Goal: Transaction & Acquisition: Purchase product/service

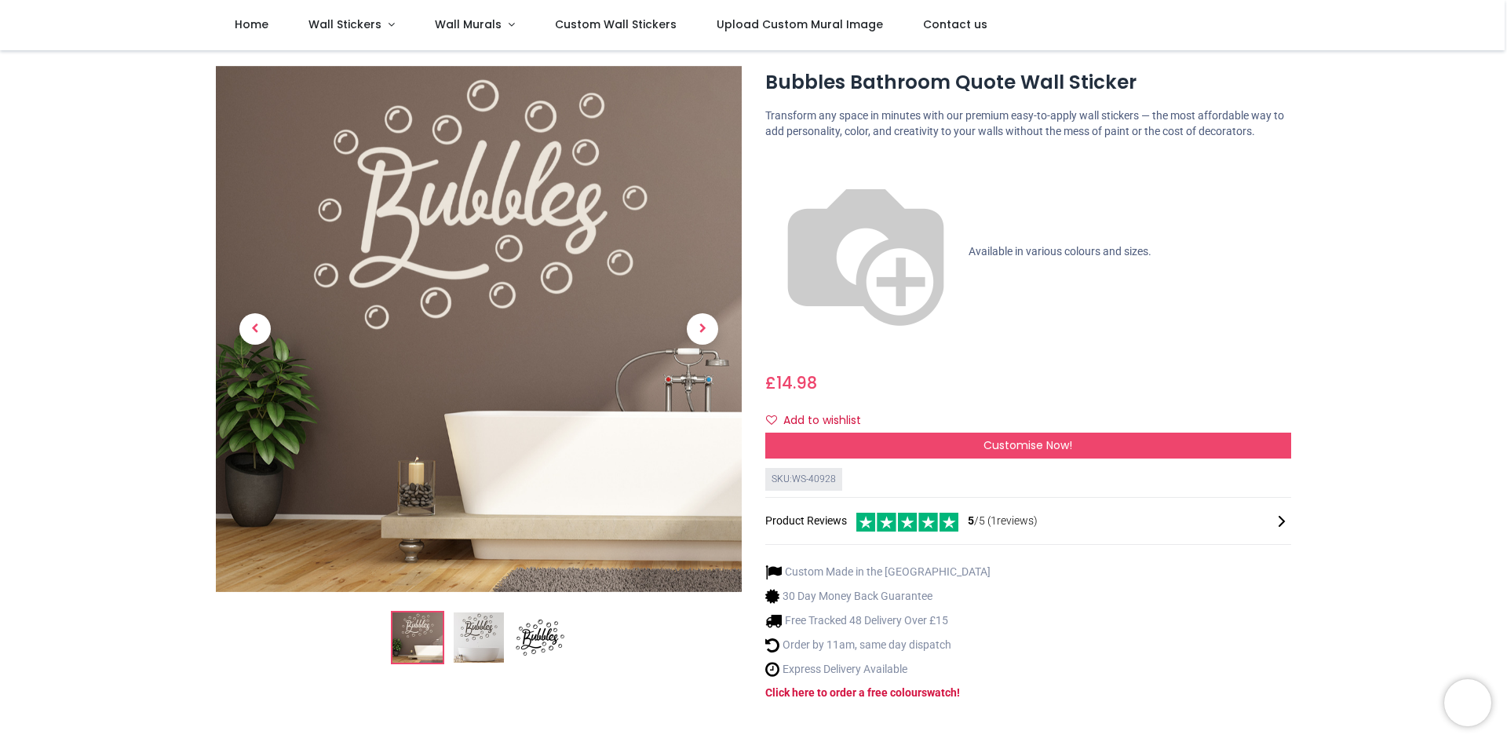
scroll to position [33, 0]
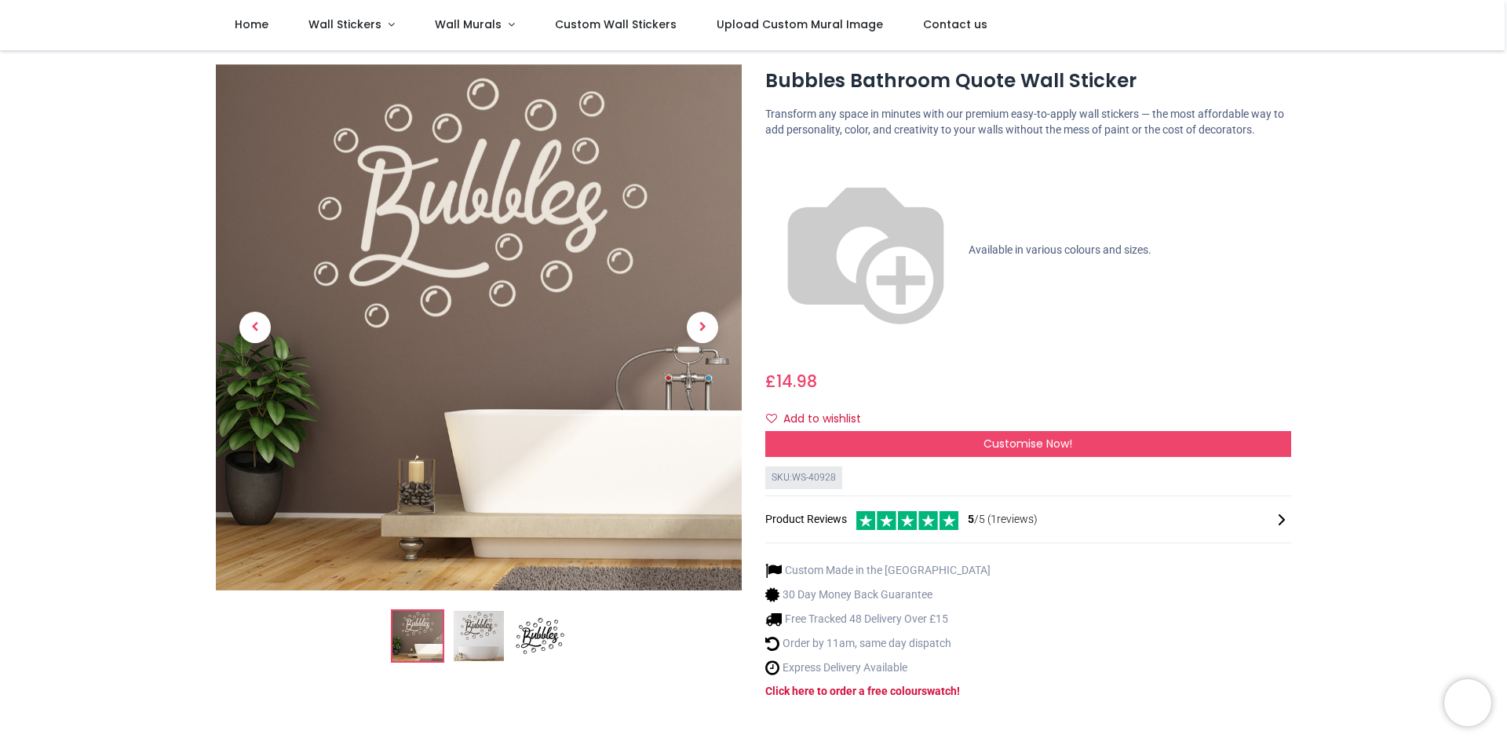
click at [473, 629] on img at bounding box center [479, 636] width 50 height 50
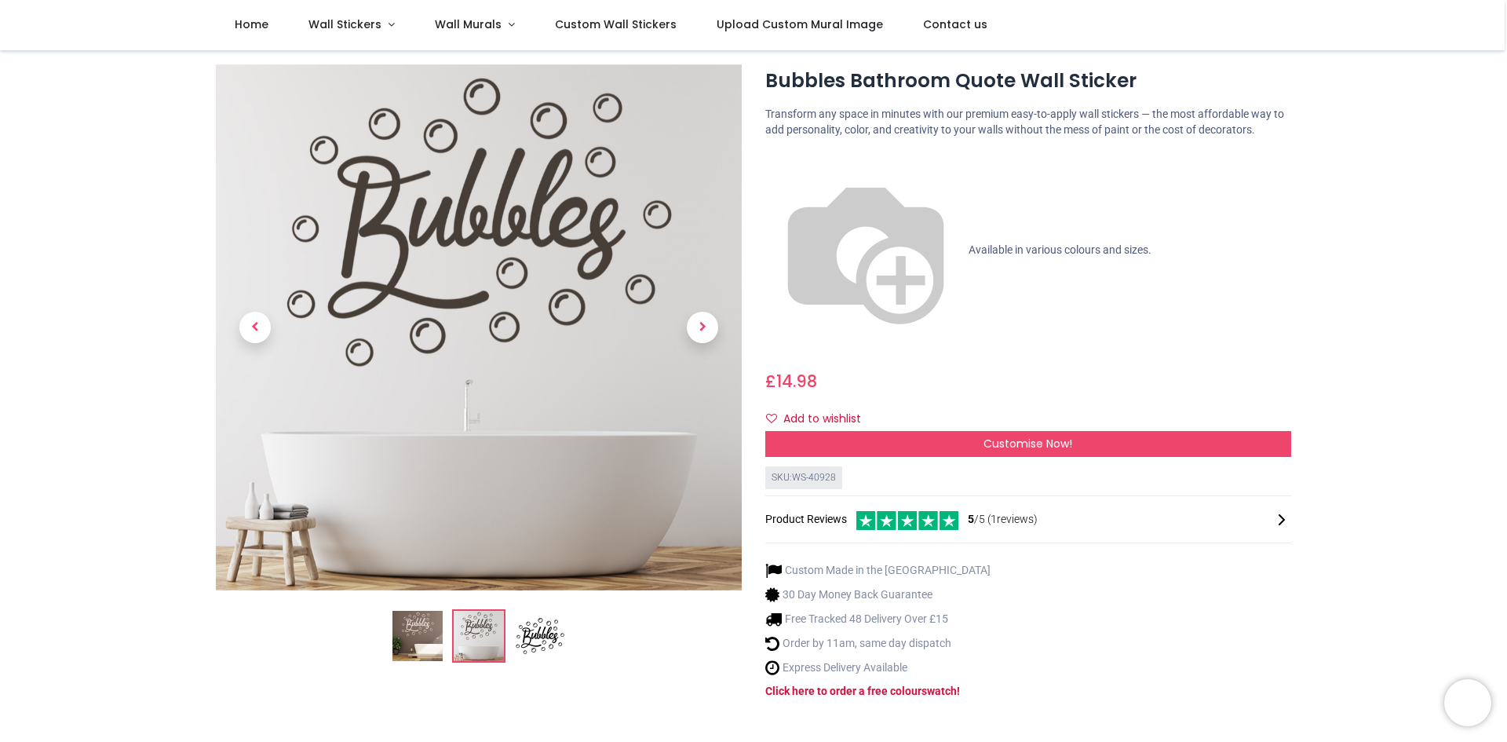
click at [530, 634] on img at bounding box center [540, 636] width 50 height 50
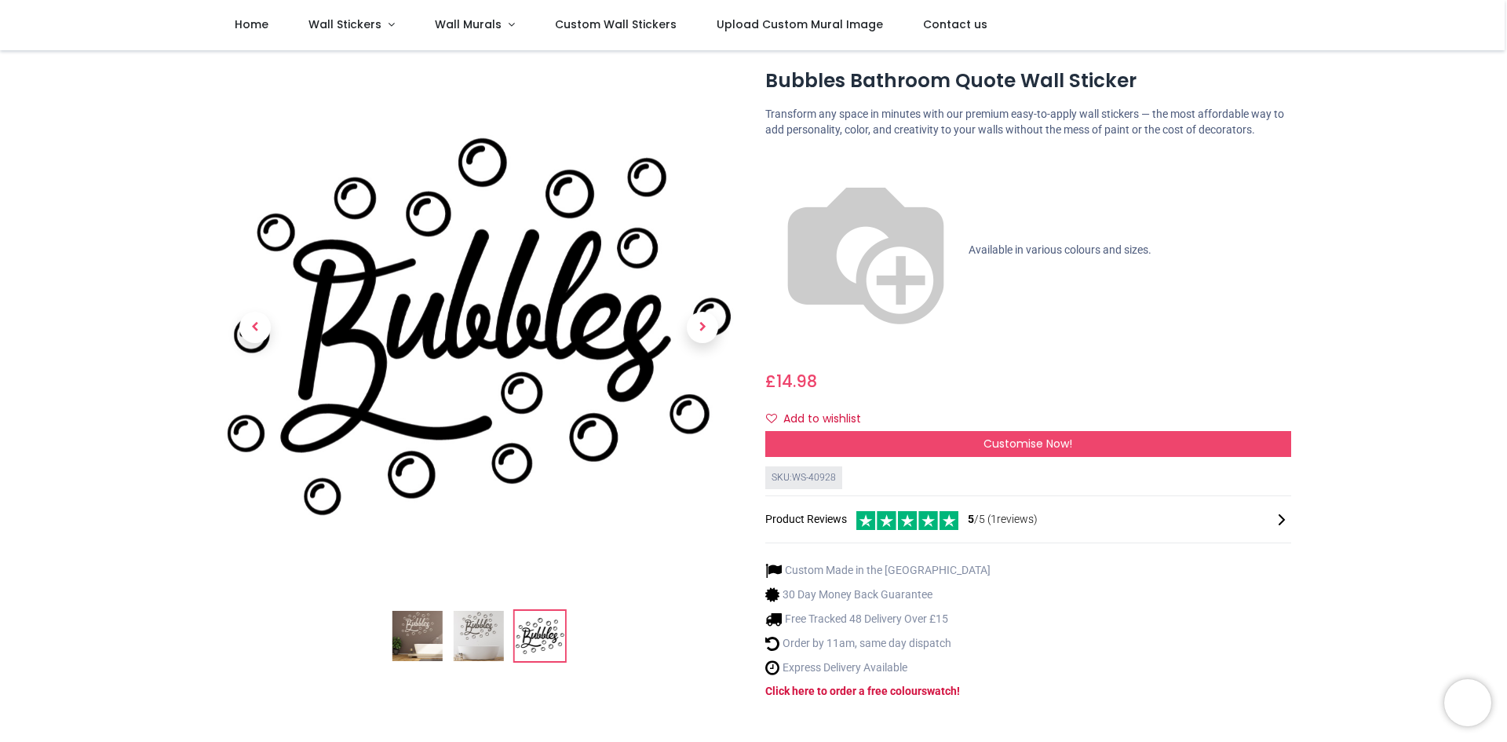
click at [497, 646] on img at bounding box center [479, 636] width 50 height 50
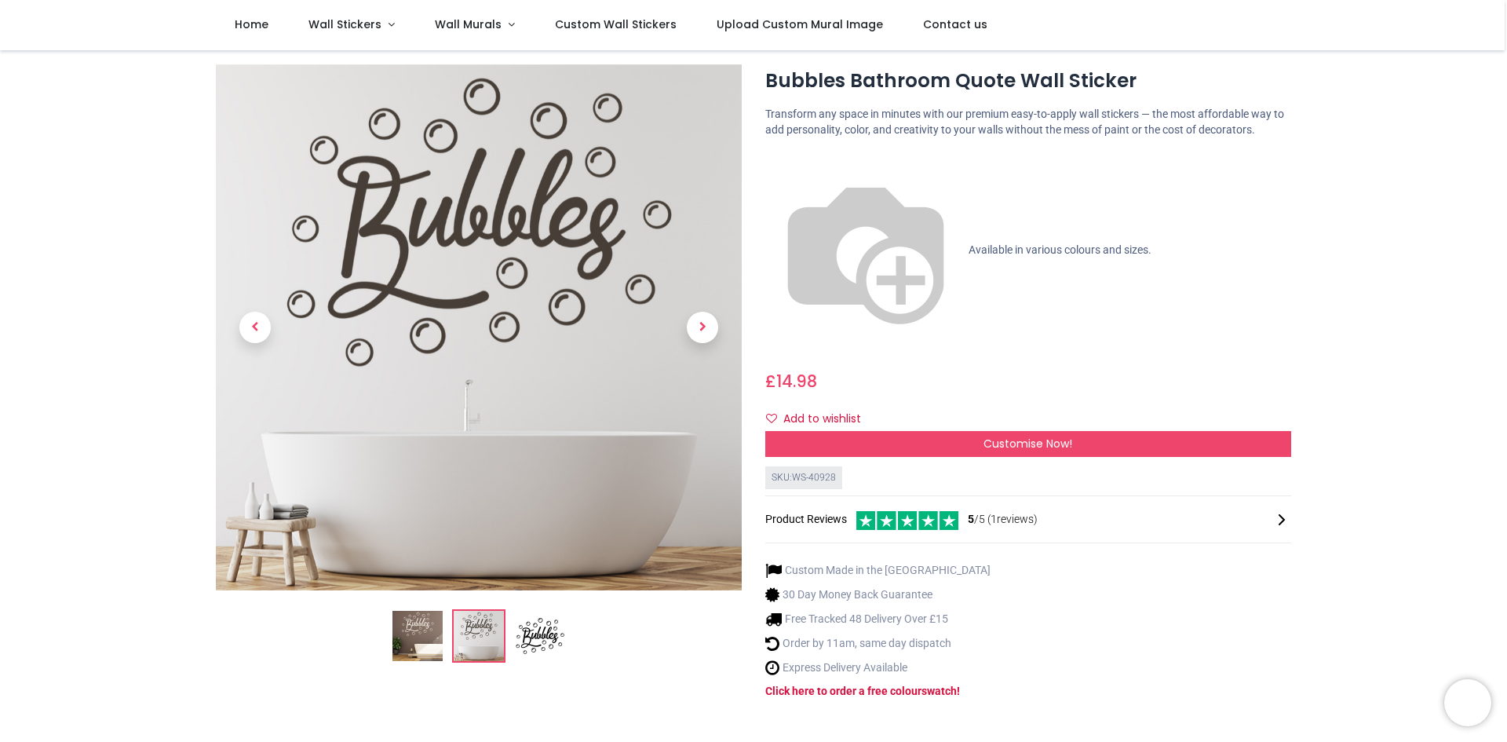
click at [432, 642] on img at bounding box center [417, 636] width 50 height 50
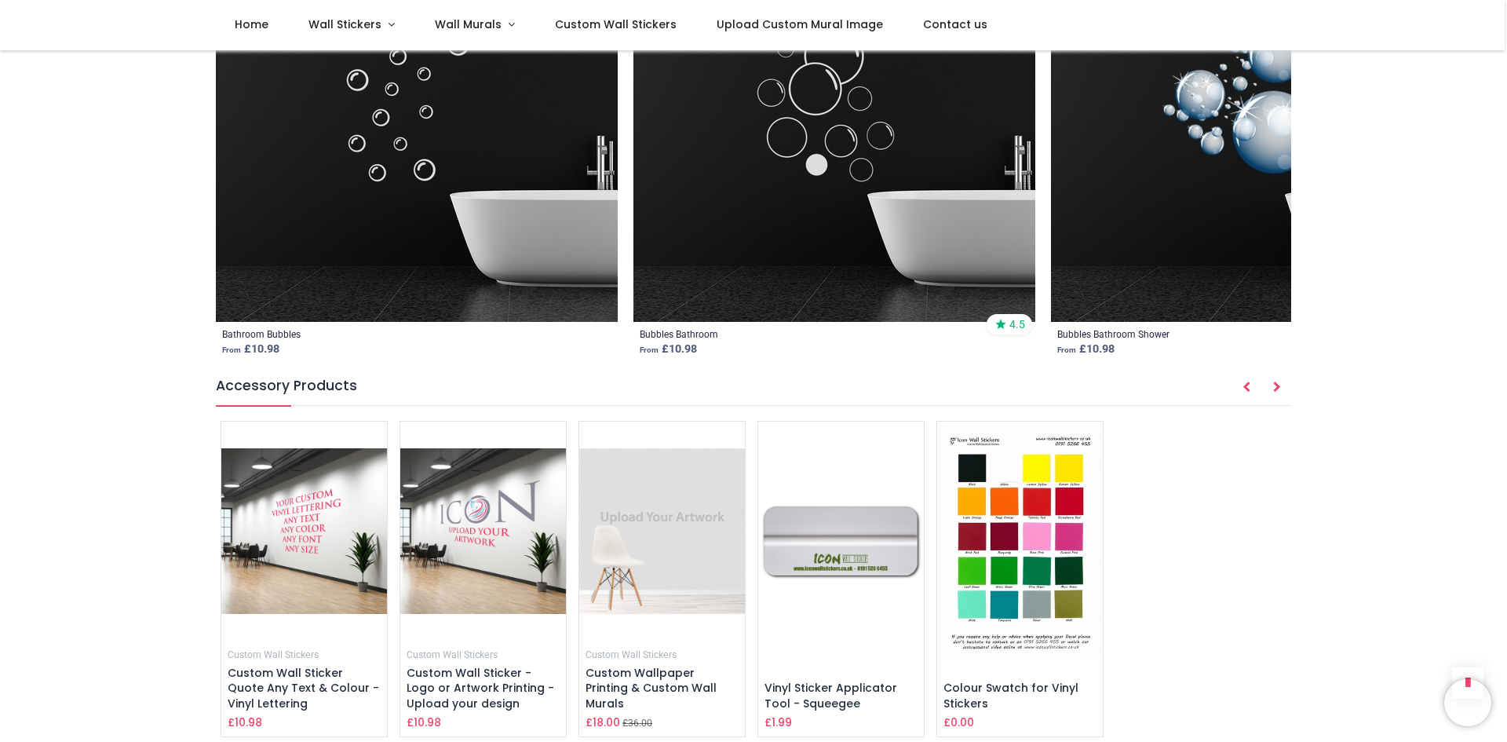
scroll to position [2211, 0]
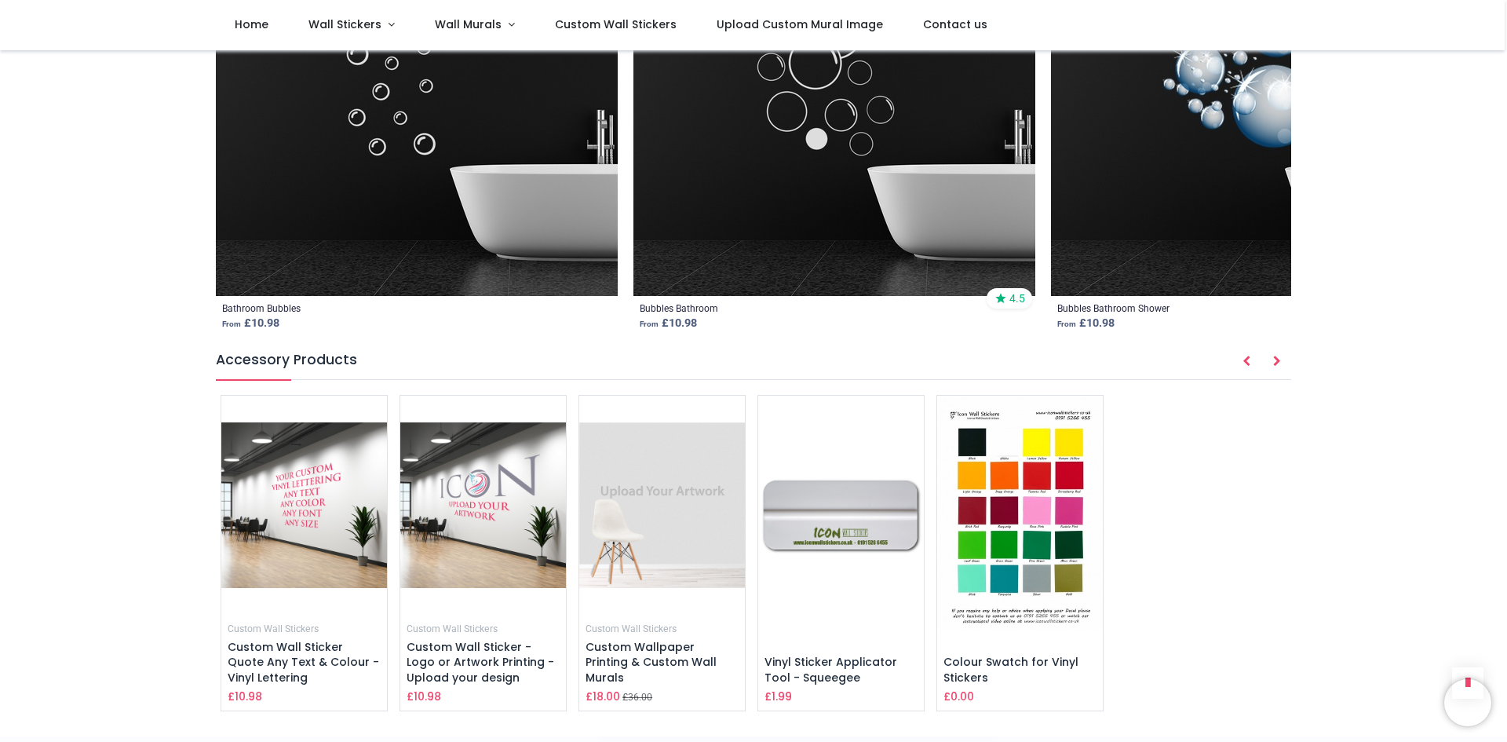
click at [1003, 488] on img at bounding box center [1020, 513] width 166 height 234
